Goal: Information Seeking & Learning: Learn about a topic

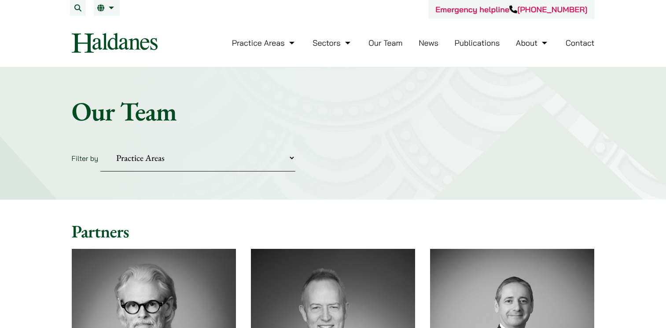
scroll to position [132, 0]
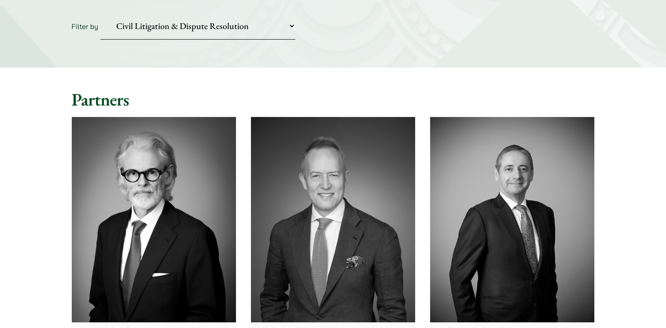
click at [100, 13] on select "Practice Areas Antitrust and Competition Civil Litigation & Dispute Resolution …" at bounding box center [197, 26] width 195 height 27
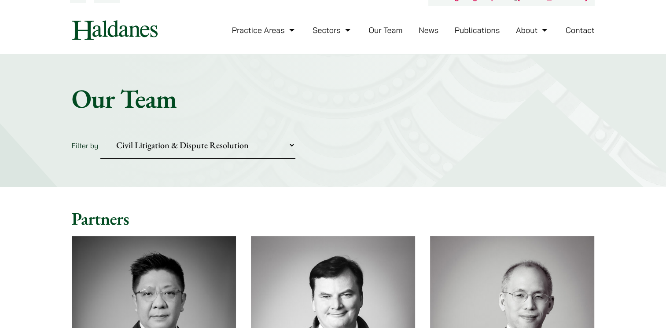
scroll to position [0, 0]
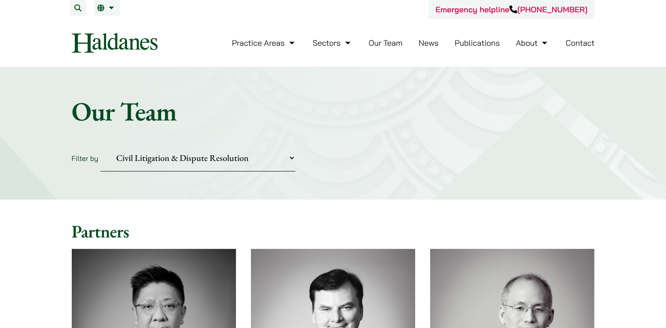
click at [125, 163] on select "Practice Areas Antitrust and Competition Civil Litigation & Dispute Resolution …" at bounding box center [197, 158] width 195 height 27
drag, startPoint x: 240, startPoint y: 154, endPoint x: 222, endPoint y: 293, distance: 140.3
click at [240, 154] on select "Practice Areas Antitrust and Competition Civil Litigation & Dispute Resolution …" at bounding box center [197, 158] width 195 height 27
click at [208, 156] on select "Practice Areas Antitrust and Competition Civil Litigation & Dispute Resolution …" at bounding box center [197, 158] width 195 height 27
click at [190, 161] on select "Practice Areas Antitrust and Competition Civil Litigation & Dispute Resolution …" at bounding box center [197, 158] width 195 height 27
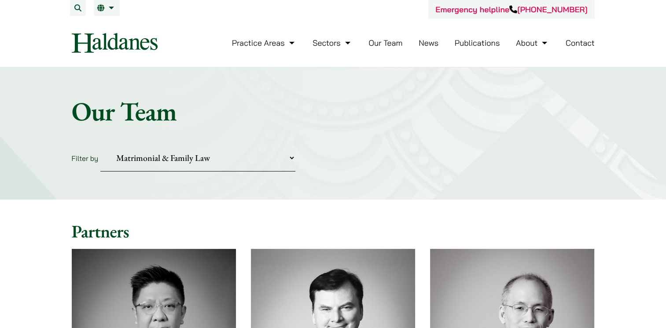
click at [100, 145] on select "Practice Areas Antitrust and Competition Civil Litigation & Dispute Resolution …" at bounding box center [197, 158] width 195 height 27
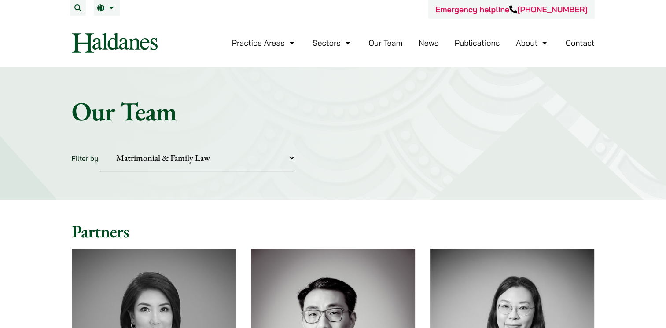
scroll to position [176, 0]
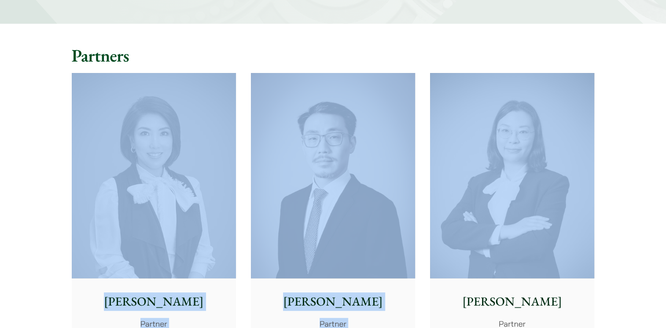
drag, startPoint x: 55, startPoint y: 205, endPoint x: 560, endPoint y: 195, distance: 505.3
drag, startPoint x: 560, startPoint y: 195, endPoint x: 641, endPoint y: 198, distance: 81.1
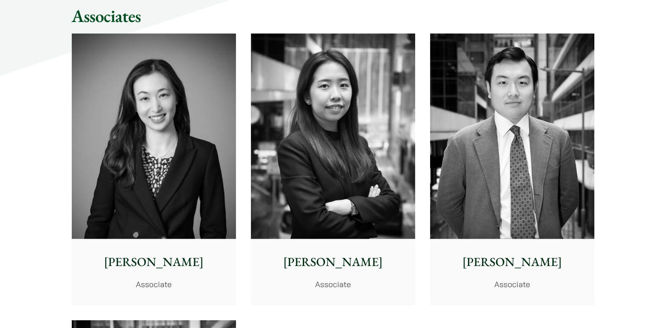
scroll to position [1012, 0]
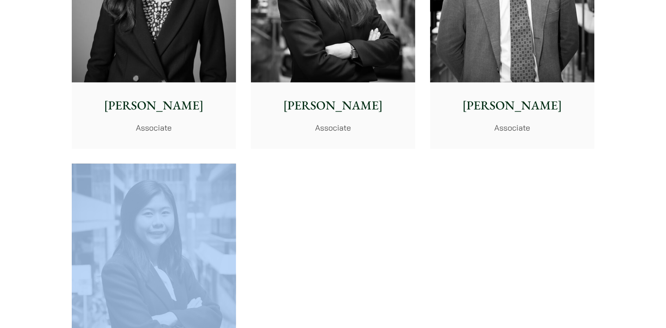
drag, startPoint x: 591, startPoint y: 257, endPoint x: 224, endPoint y: 240, distance: 368.3
click at [224, 240] on div "[PERSON_NAME] Senior Associate [PERSON_NAME] Senior Associate [PERSON_NAME] Sen…" at bounding box center [333, 155] width 538 height 573
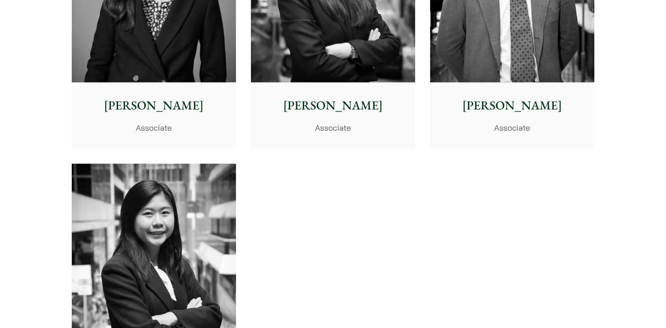
drag, startPoint x: 224, startPoint y: 240, endPoint x: 359, endPoint y: 259, distance: 136.9
click at [359, 259] on div "[PERSON_NAME] Senior Associate [PERSON_NAME] Senior Associate [PERSON_NAME] Sen…" at bounding box center [333, 155] width 538 height 573
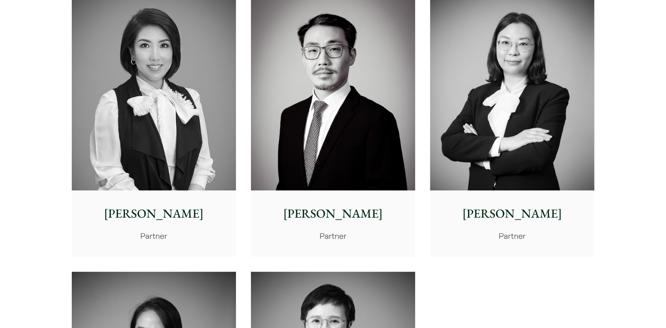
scroll to position [0, 0]
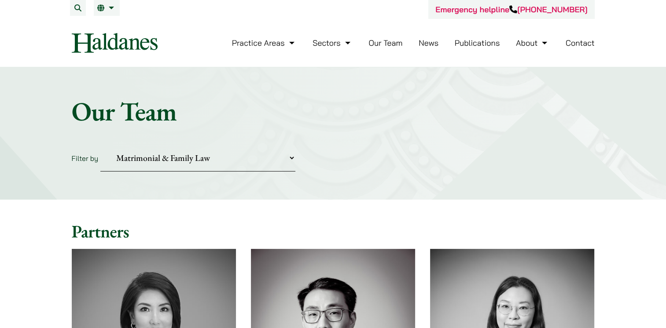
click at [153, 157] on select "Practice Areas Antitrust and Competition Civil Litigation & Dispute Resolution …" at bounding box center [197, 158] width 195 height 27
select select "securities-regulatory-disciplinary-matters"
click at [100, 145] on select "Practice Areas Antitrust and Competition Civil Litigation & Dispute Resolution …" at bounding box center [197, 158] width 195 height 27
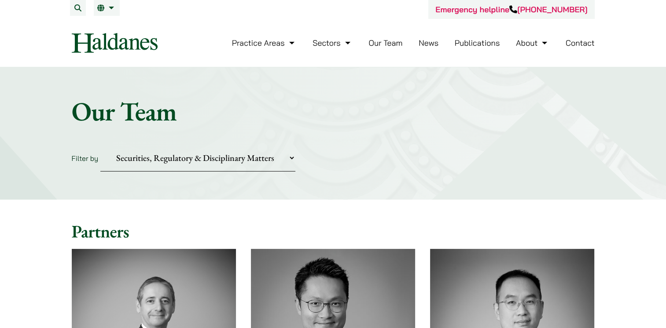
scroll to position [176, 0]
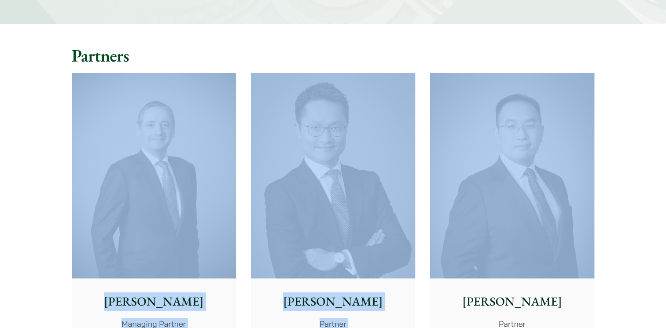
drag, startPoint x: 43, startPoint y: 148, endPoint x: 514, endPoint y: 173, distance: 471.6
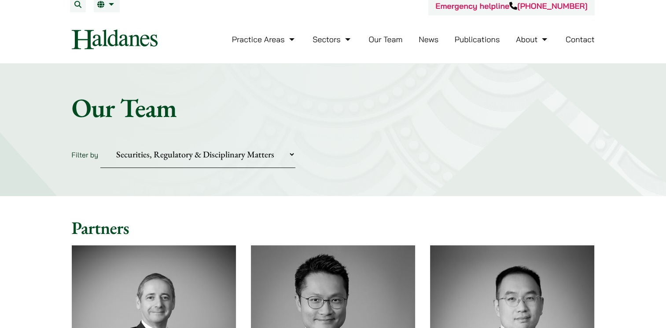
scroll to position [0, 0]
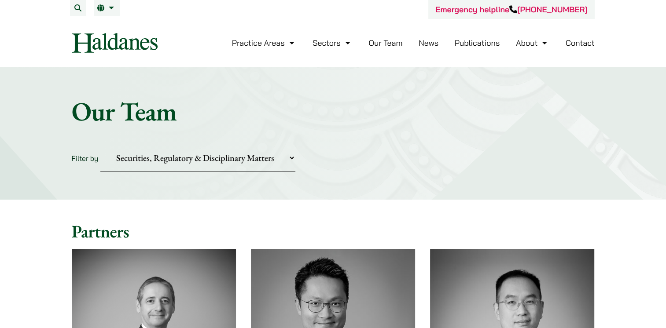
drag, startPoint x: 386, startPoint y: 41, endPoint x: 181, endPoint y: 54, distance: 205.9
click at [187, 57] on nav "Practice Areas Antitrust and Competition Law Civil Litigation & Dispute Resolut…" at bounding box center [333, 43] width 523 height 48
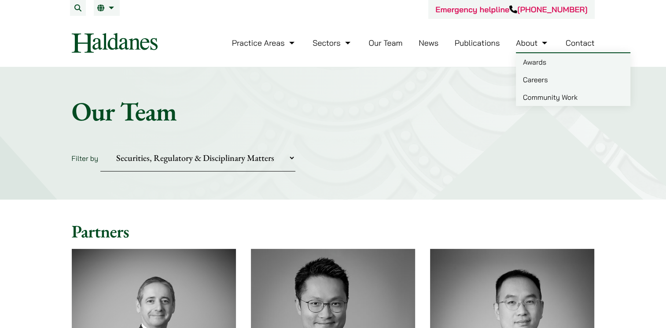
click at [536, 85] on link "Careers" at bounding box center [573, 80] width 114 height 18
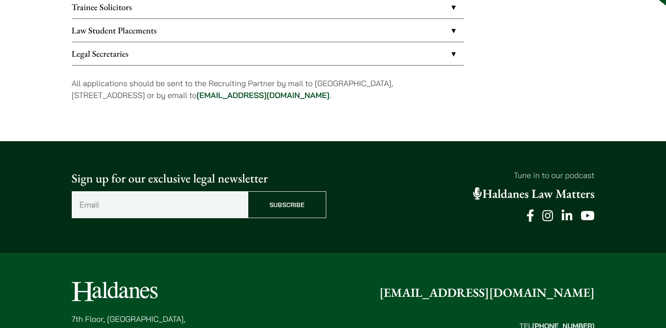
scroll to position [176, 0]
